Goal: Transaction & Acquisition: Purchase product/service

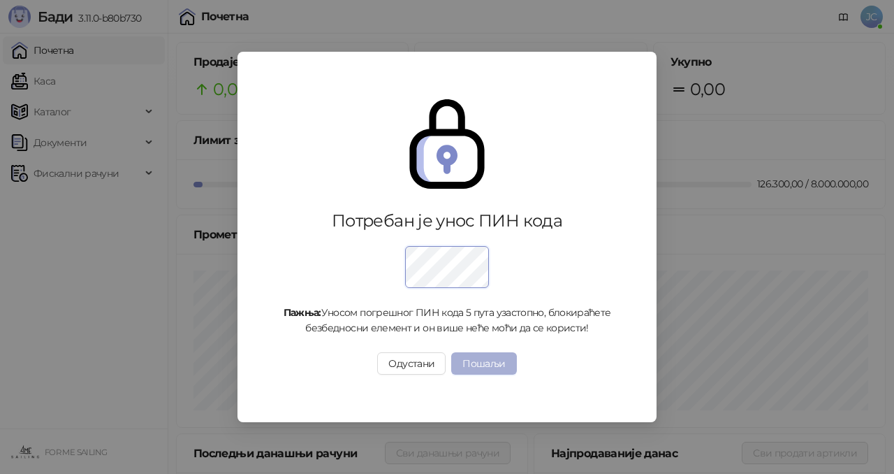
click at [472, 365] on button "Пошаљи" at bounding box center [483, 363] width 65 height 22
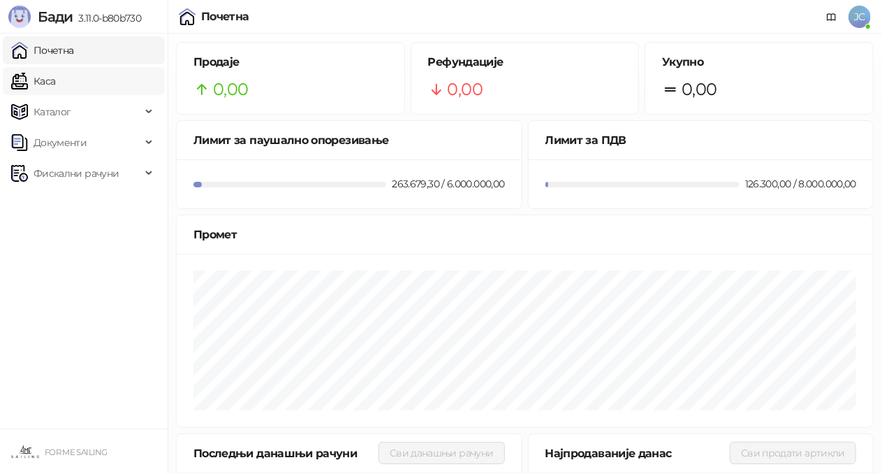
click at [55, 82] on link "Каса" at bounding box center [33, 81] width 44 height 28
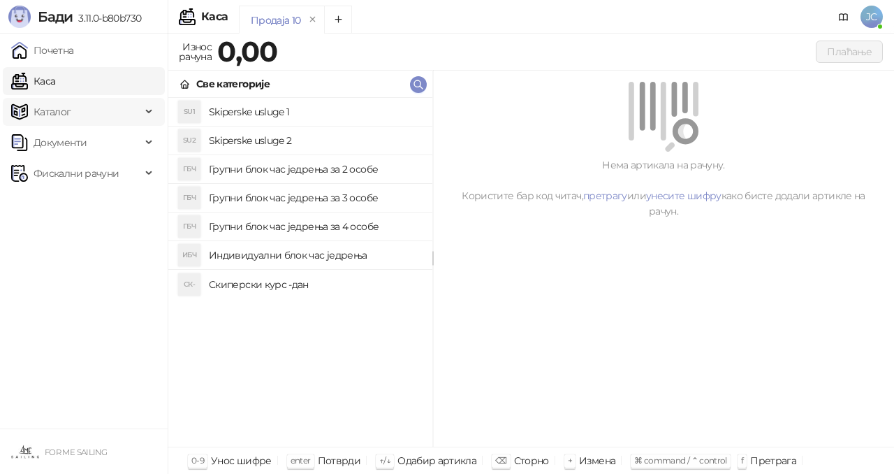
click at [65, 105] on span "Каталог" at bounding box center [53, 112] width 38 height 28
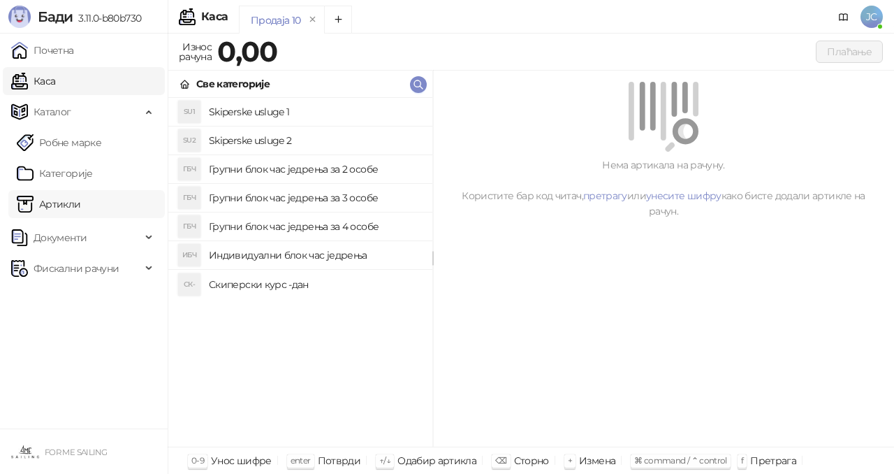
click at [67, 203] on link "Артикли" at bounding box center [49, 204] width 64 height 28
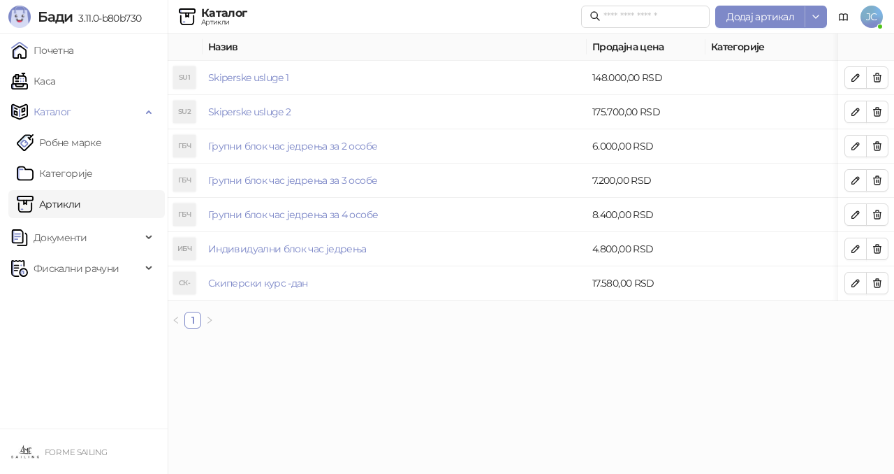
scroll to position [0, 251]
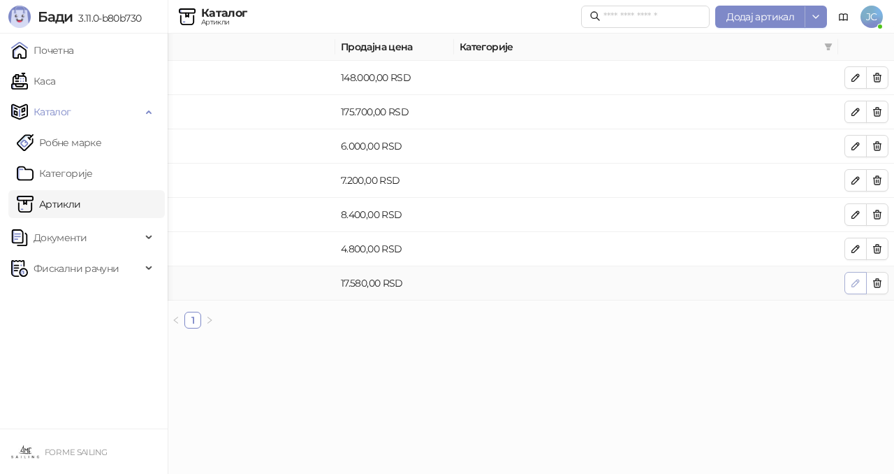
click at [852, 289] on span "button" at bounding box center [855, 282] width 11 height 13
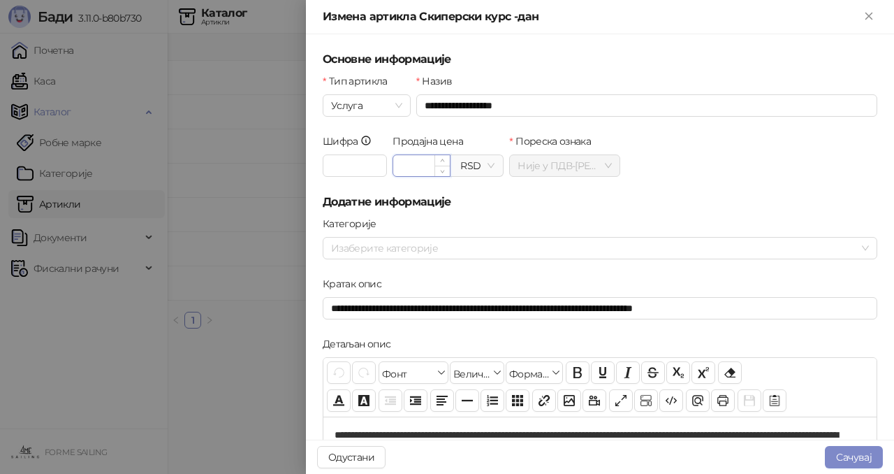
click at [420, 164] on input "********" at bounding box center [421, 165] width 57 height 21
type input "********"
click at [687, 177] on div "Шифра * Валута Продајна цена ******** RSD Пореска ознака Није у ПДВ - А ( 0,00 …" at bounding box center [600, 163] width 560 height 60
click at [862, 458] on button "Сачувај" at bounding box center [854, 457] width 58 height 22
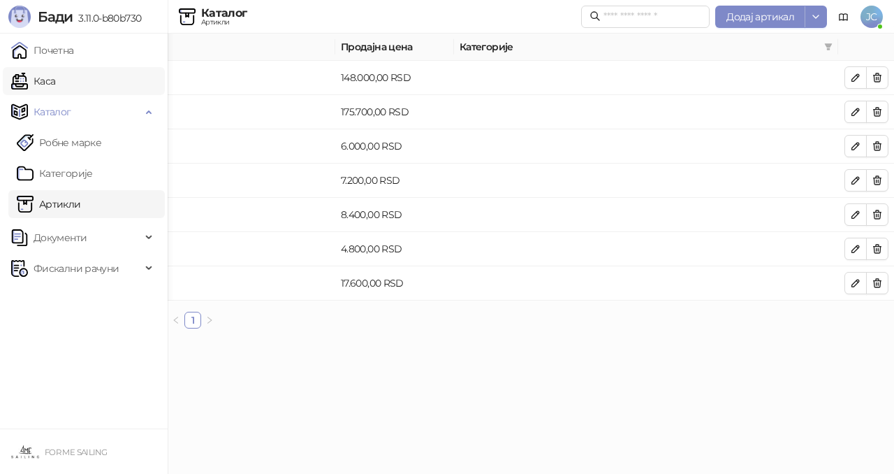
click at [55, 83] on link "Каса" at bounding box center [33, 81] width 44 height 28
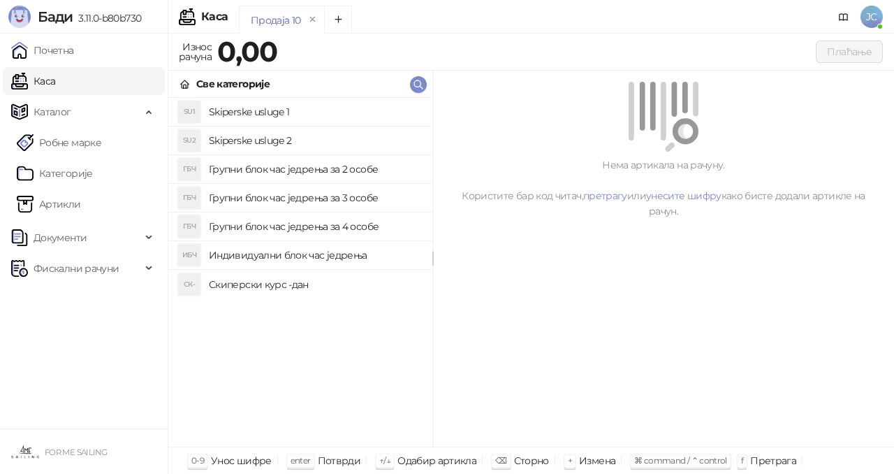
click at [271, 289] on h4 "Скиперски курс -дан" at bounding box center [315, 284] width 212 height 22
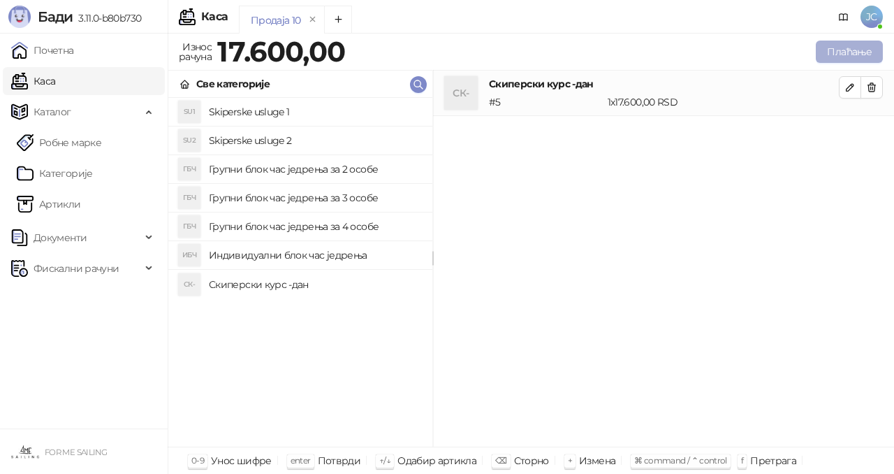
click at [853, 49] on button "Плаћање" at bounding box center [849, 52] width 67 height 22
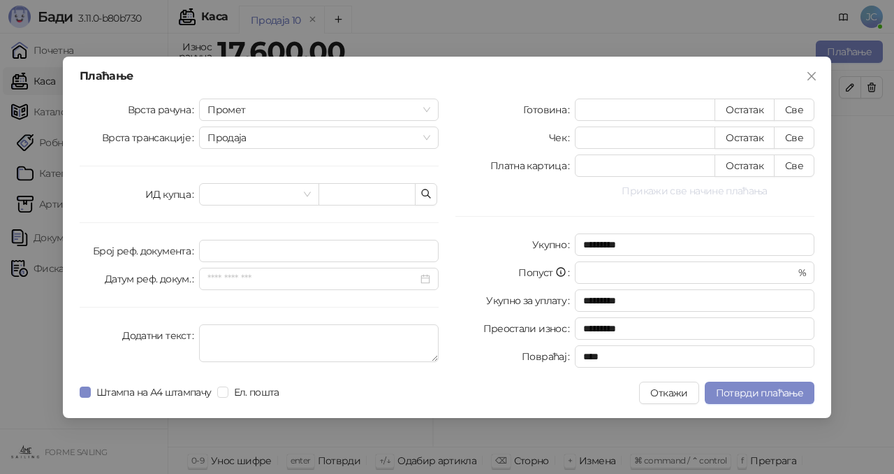
click at [727, 189] on button "Прикажи све начине плаћања" at bounding box center [695, 190] width 240 height 17
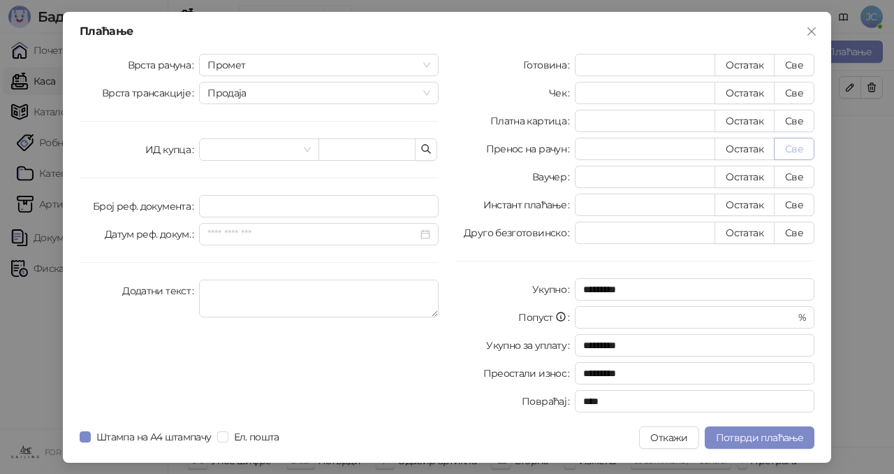
click at [798, 149] on button "Све" at bounding box center [794, 149] width 41 height 22
type input "*****"
type input "****"
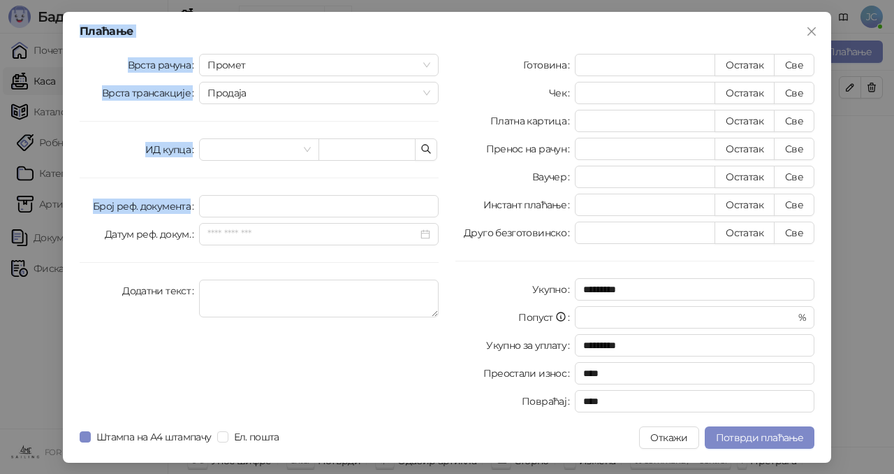
drag, startPoint x: 290, startPoint y: 182, endPoint x: 46, endPoint y: 66, distance: 269.9
click at [46, 66] on div "Плаћање Врста рачуна Промет Врста трансакције Продаја ИД купца Број реф. докуме…" at bounding box center [447, 237] width 894 height 474
click at [807, 26] on icon "close" at bounding box center [811, 31] width 11 height 11
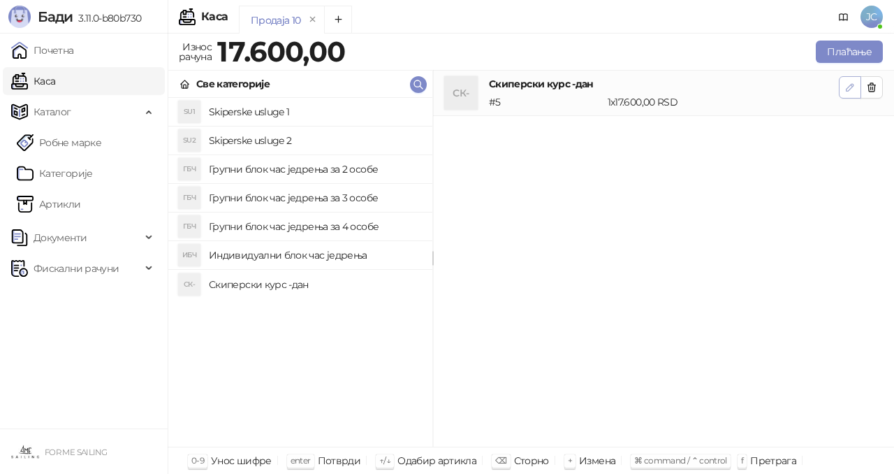
click at [848, 85] on icon "button" at bounding box center [849, 87] width 11 height 11
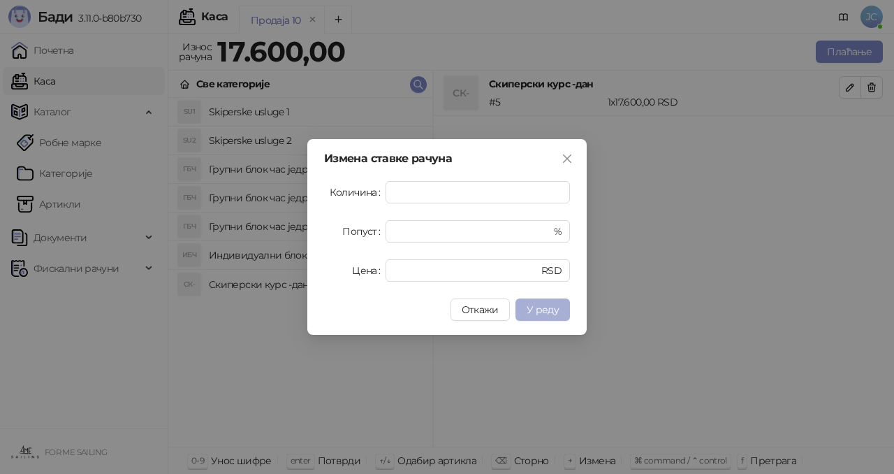
type input "*"
click at [537, 308] on span "У реду" at bounding box center [543, 309] width 32 height 13
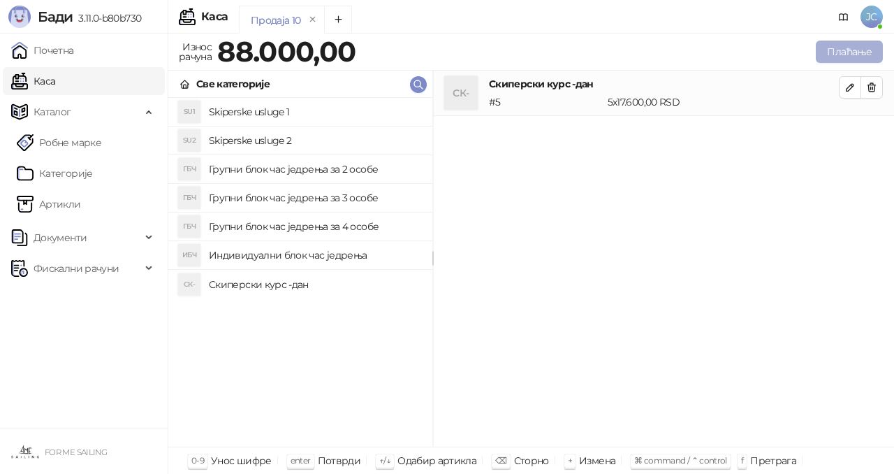
click at [848, 55] on button "Плаћање" at bounding box center [849, 52] width 67 height 22
click at [855, 49] on button "Плаћање" at bounding box center [849, 52] width 67 height 22
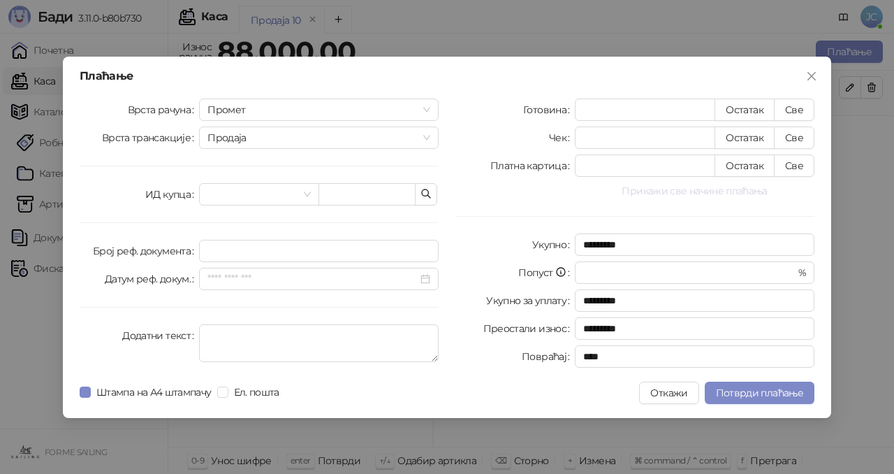
click at [739, 184] on button "Прикажи све начине плаћања" at bounding box center [695, 190] width 240 height 17
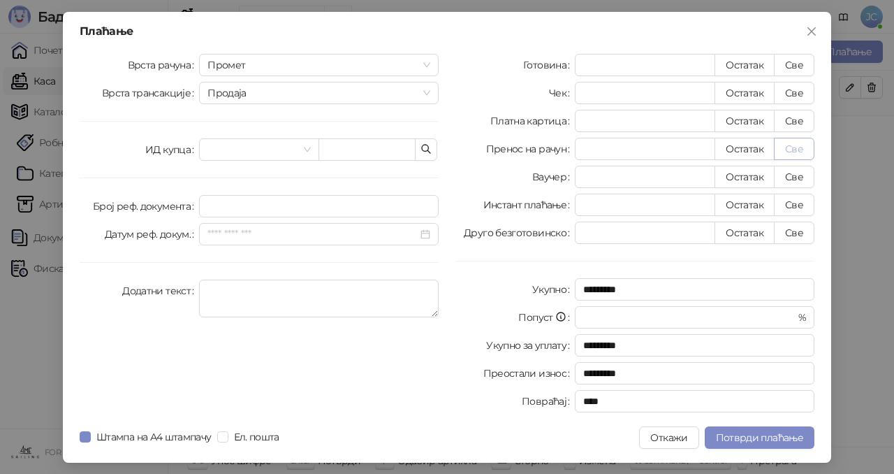
click at [796, 145] on button "Све" at bounding box center [794, 149] width 41 height 22
type input "*****"
type input "****"
click at [764, 436] on span "Потврди плаћање" at bounding box center [759, 437] width 87 height 13
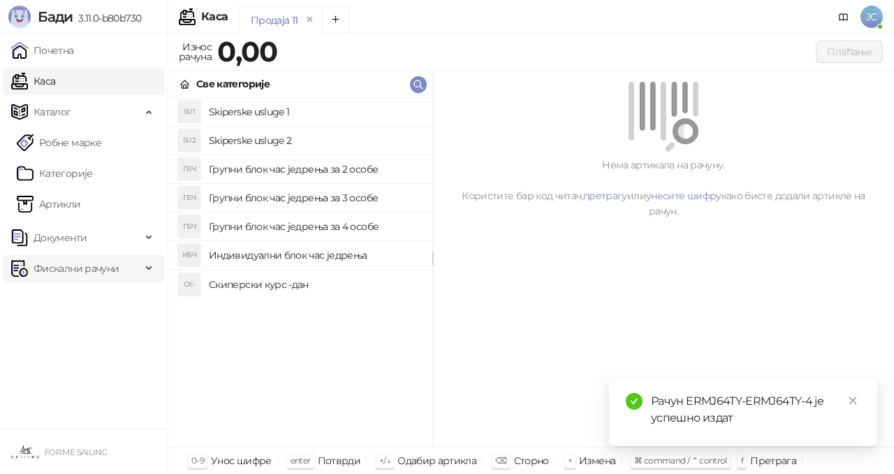
click at [78, 266] on span "Фискални рачуни" at bounding box center [76, 268] width 85 height 28
click at [74, 301] on link "Издати рачуни" at bounding box center [64, 299] width 94 height 28
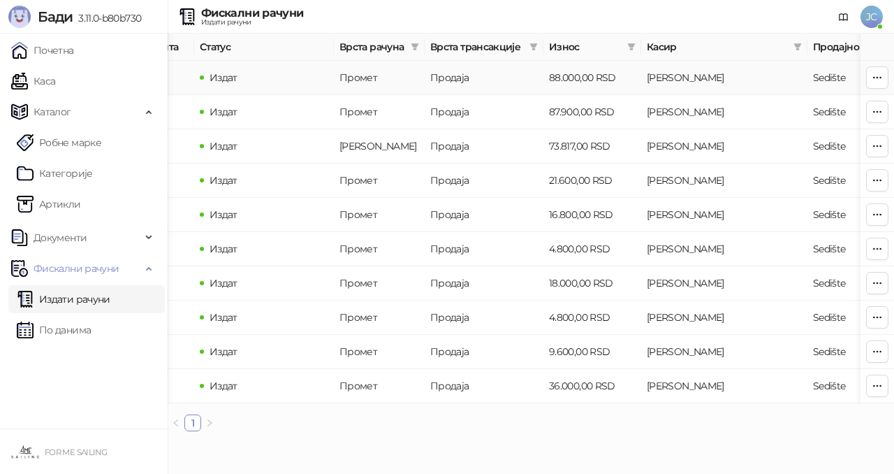
scroll to position [0, 531]
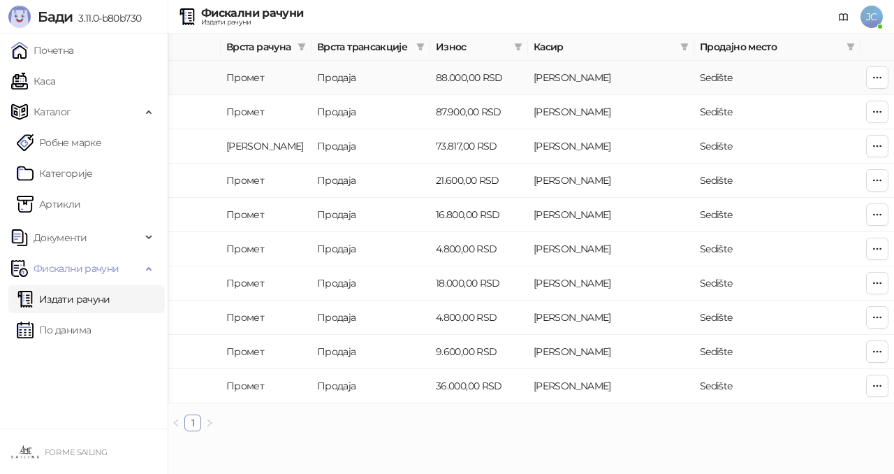
click at [794, 88] on td "Sedište" at bounding box center [777, 78] width 166 height 34
click at [878, 75] on icon "button" at bounding box center [877, 77] width 11 height 11
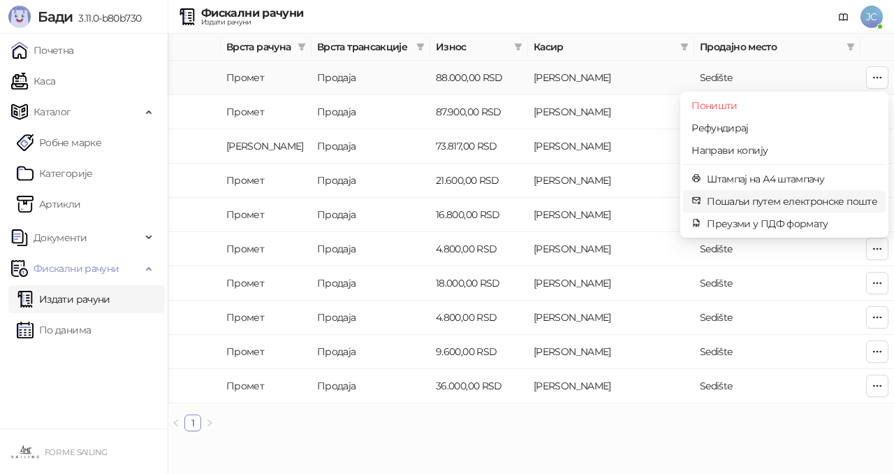
click at [763, 200] on span "Пошаљи путем електронске поште" at bounding box center [792, 200] width 170 height 15
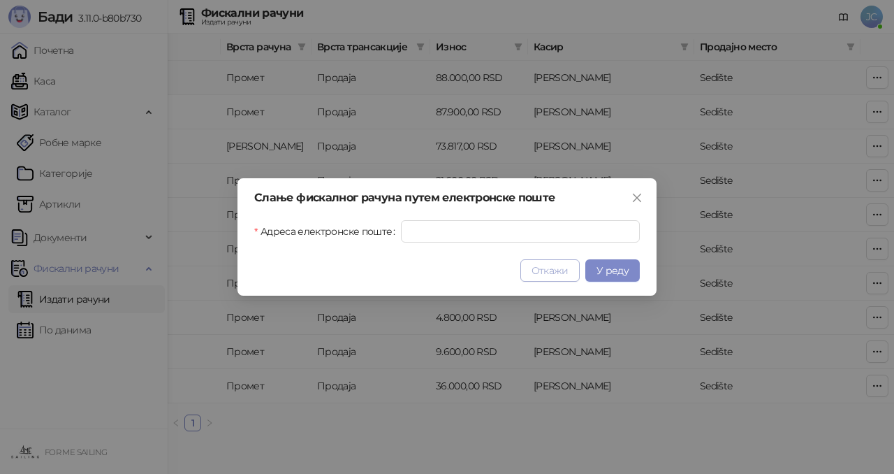
click at [555, 272] on span "Откажи" at bounding box center [549, 270] width 37 height 13
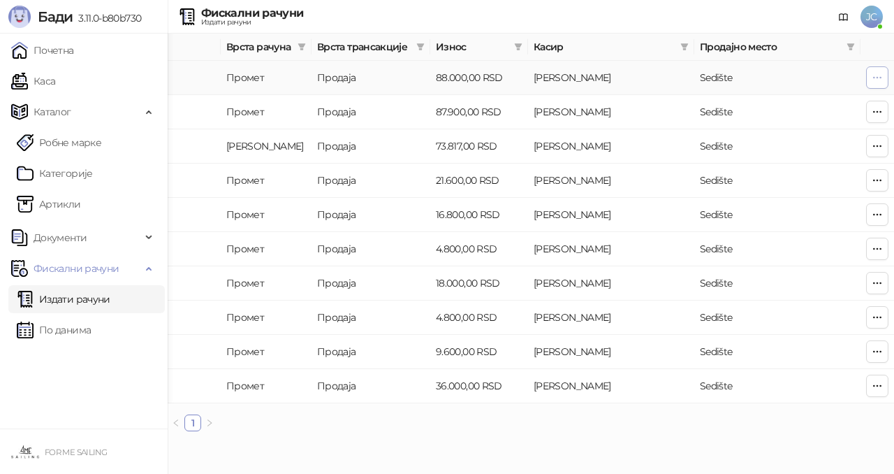
click at [876, 80] on icon "button" at bounding box center [877, 77] width 11 height 11
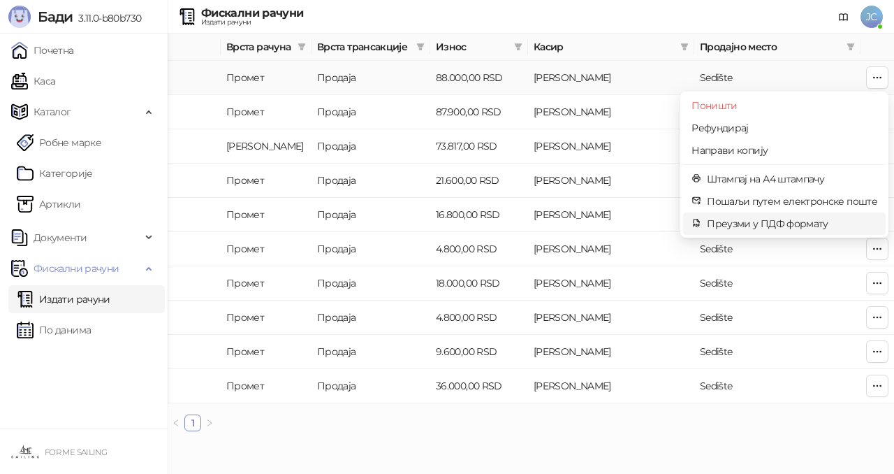
click at [765, 225] on span "Преузми у ПДФ формату" at bounding box center [792, 223] width 170 height 15
